Goal: Transaction & Acquisition: Purchase product/service

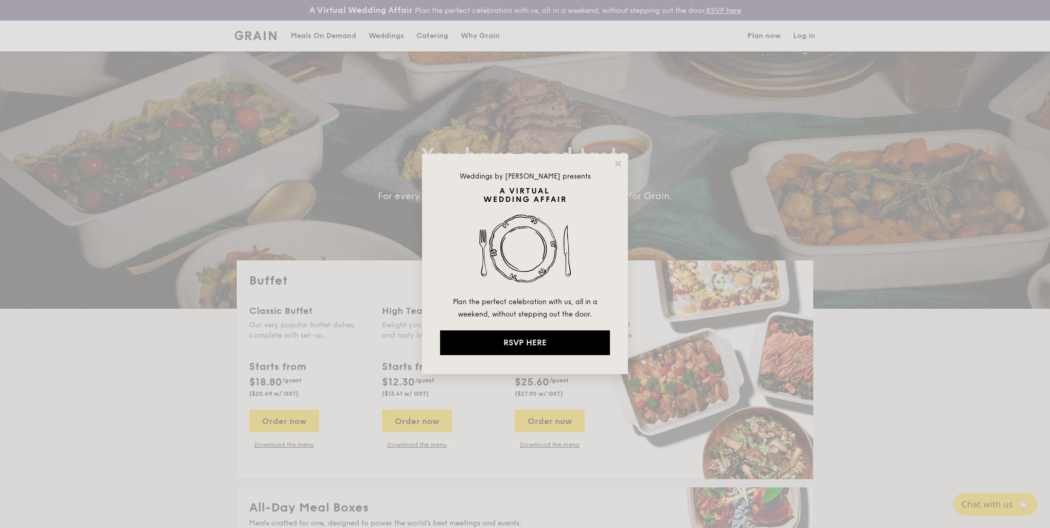
select select
click at [619, 161] on icon at bounding box center [618, 164] width 6 height 6
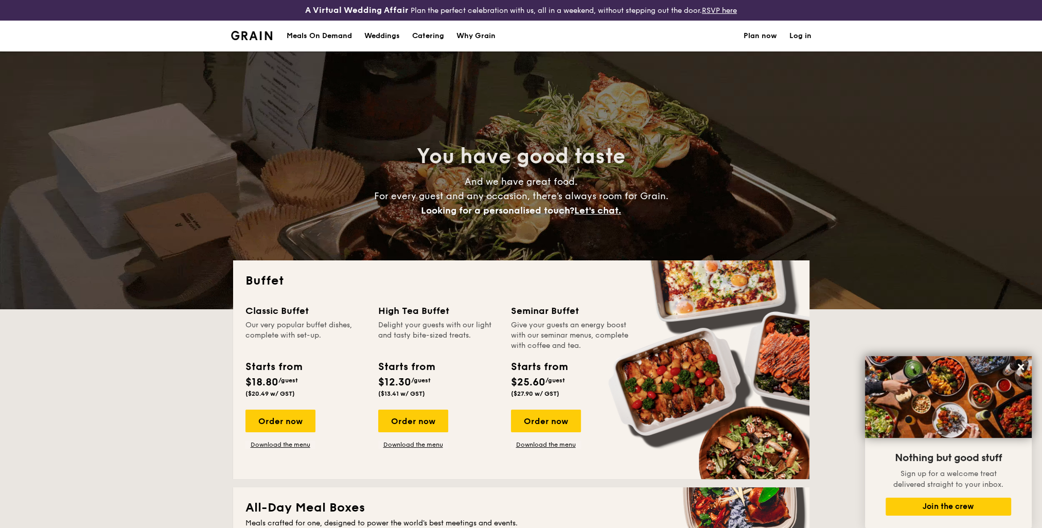
click at [326, 37] on div "Meals On Demand" at bounding box center [319, 36] width 65 height 31
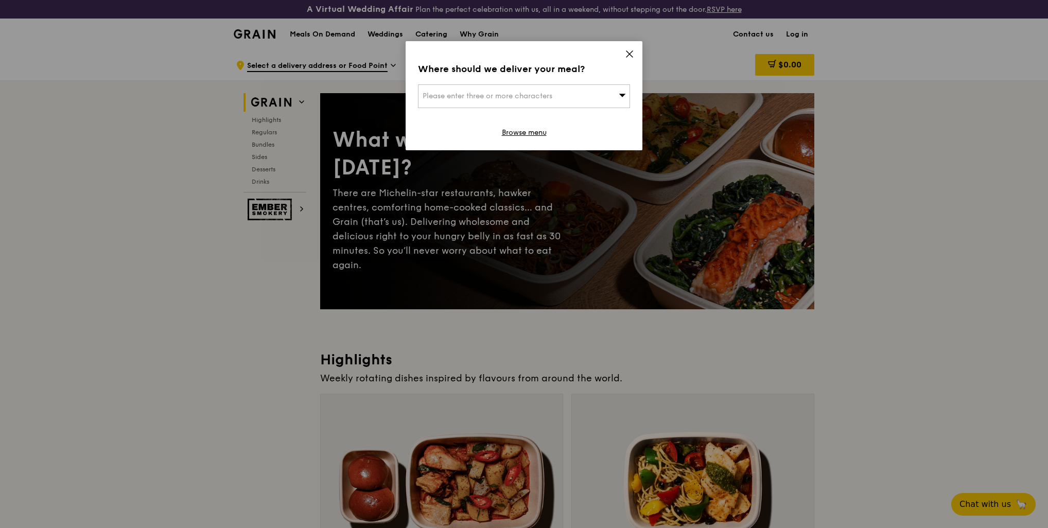
click at [529, 90] on div "Please enter three or more characters" at bounding box center [524, 96] width 212 height 24
drag, startPoint x: 528, startPoint y: 90, endPoint x: 534, endPoint y: 86, distance: 6.7
click at [528, 90] on input "search" at bounding box center [523, 96] width 211 height 23
click at [631, 52] on icon at bounding box center [629, 53] width 9 height 9
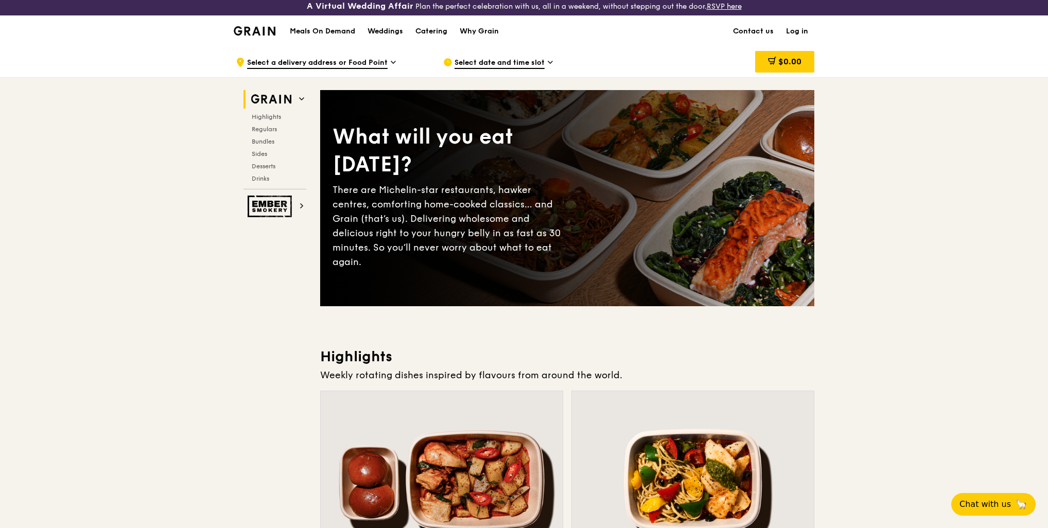
scroll to position [257, 0]
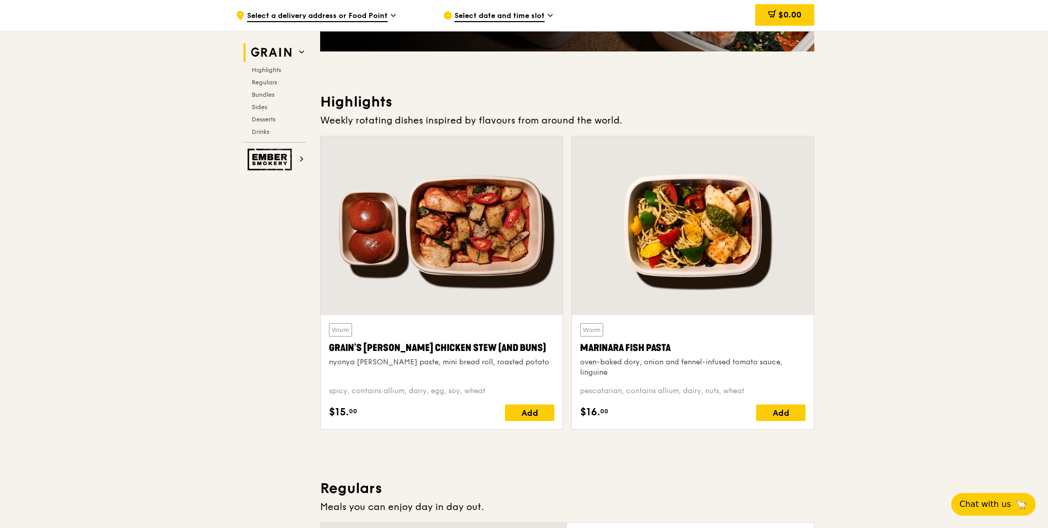
drag, startPoint x: 1008, startPoint y: 410, endPoint x: 626, endPoint y: 213, distance: 430.3
click at [626, 213] on div at bounding box center [693, 225] width 242 height 179
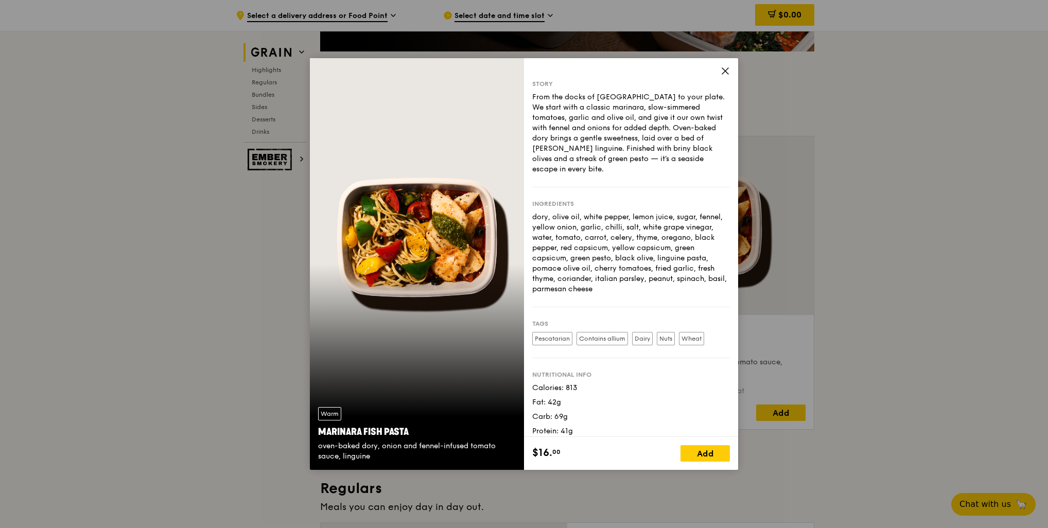
click at [723, 69] on icon at bounding box center [725, 71] width 6 height 6
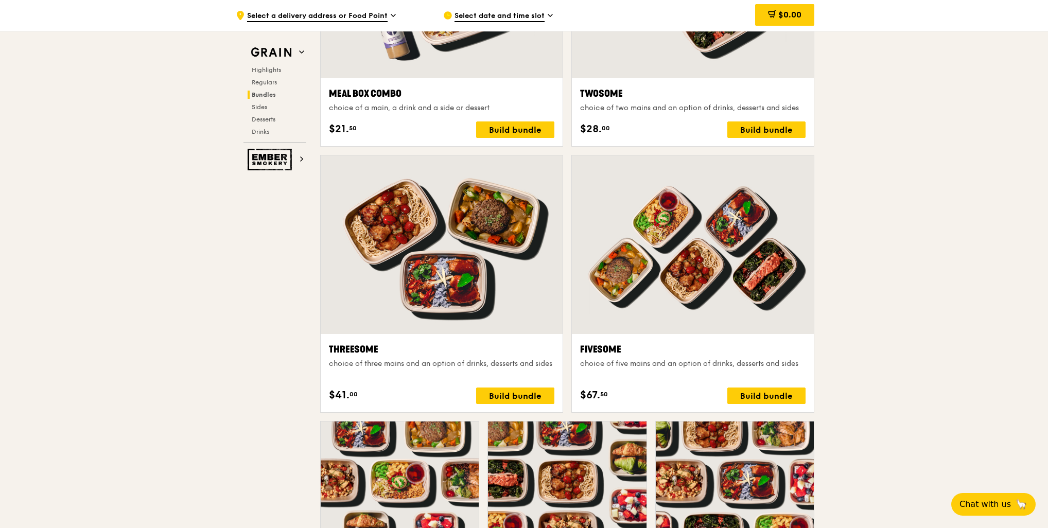
scroll to position [1852, 0]
